Goal: Task Accomplishment & Management: Use online tool/utility

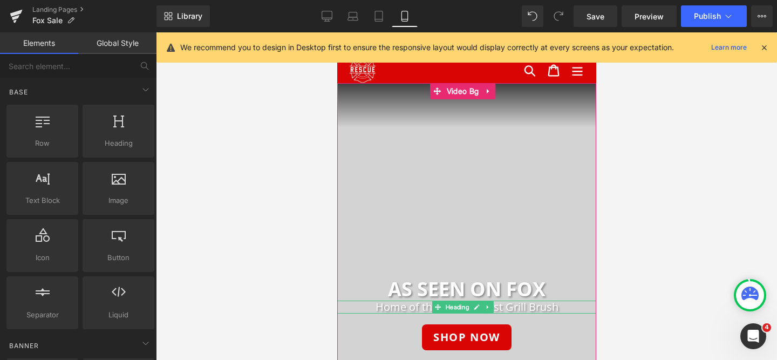
click at [418, 308] on h2 "Home of the World's Best Grill Brush" at bounding box center [466, 307] width 259 height 13
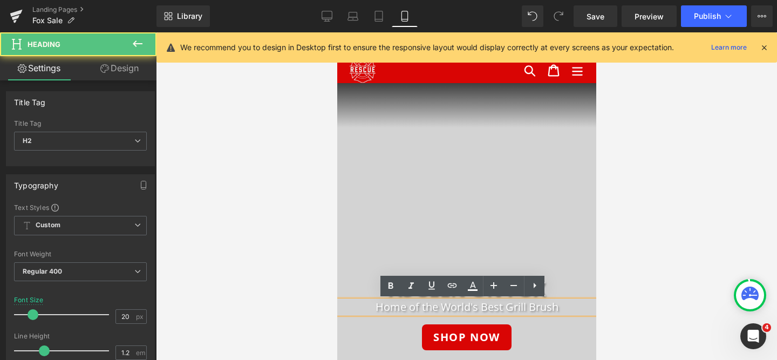
click at [418, 308] on h2 "Home of the World's Best Grill Brush" at bounding box center [466, 307] width 259 height 13
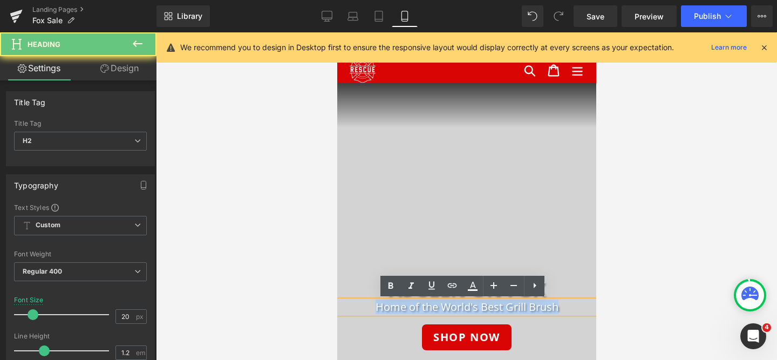
click at [418, 308] on h2 "Home of the World's Best Grill Brush" at bounding box center [466, 307] width 259 height 13
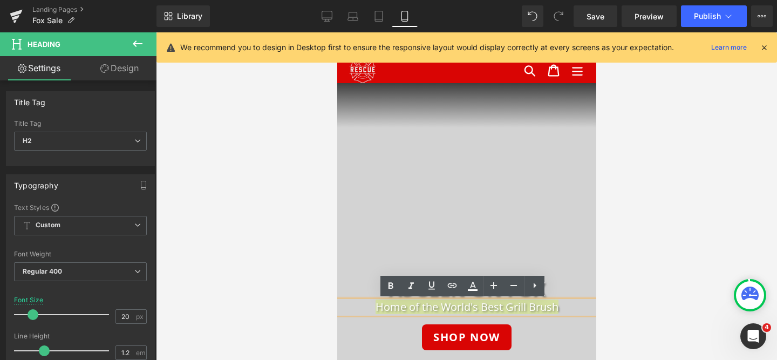
click at [719, 2] on div "Library Mobile Desktop Laptop Tablet Mobile Save Preview Publish Scheduled View…" at bounding box center [467, 16] width 621 height 32
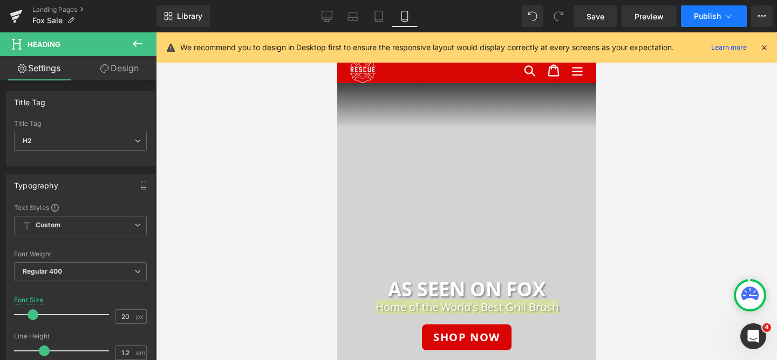
click at [709, 12] on span "Publish" at bounding box center [707, 16] width 27 height 9
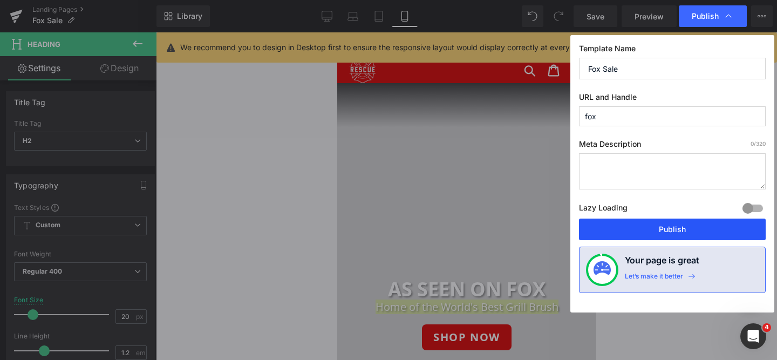
click at [652, 233] on button "Publish" at bounding box center [672, 230] width 187 height 22
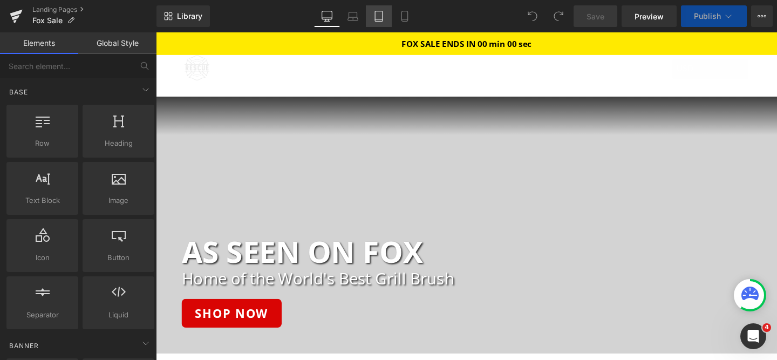
click at [379, 24] on link "Tablet" at bounding box center [379, 16] width 26 height 22
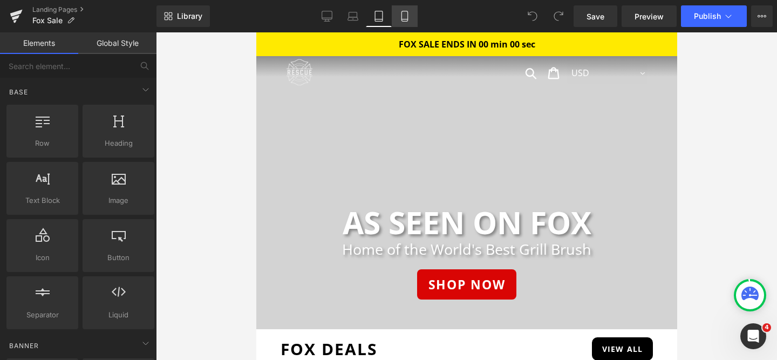
click at [402, 20] on icon at bounding box center [404, 16] width 11 height 11
